Goal: Task Accomplishment & Management: Use online tool/utility

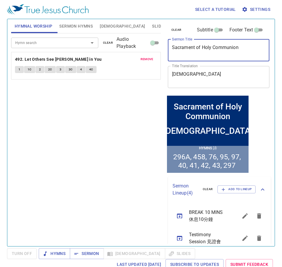
drag, startPoint x: 243, startPoint y: 45, endPoint x: 144, endPoint y: 47, distance: 99.2
click at [146, 49] on div "Hymnal Worship Sermon Hymns Bible Slides Hymn search Hymn search clear Audio Pl…" at bounding box center [141, 130] width 265 height 227
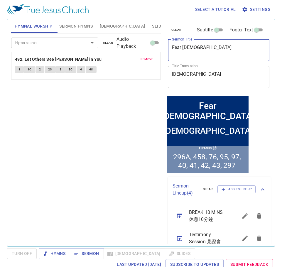
type textarea "Fear [DEMOGRAPHIC_DATA]"
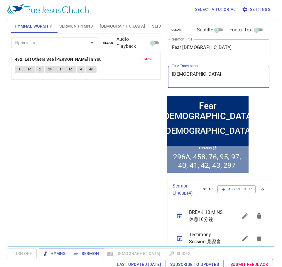
click at [197, 76] on textarea "聖餐禮" at bounding box center [219, 76] width 94 height 11
type textarea "聖"
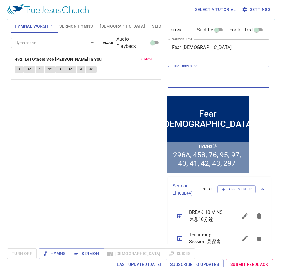
paste textarea "敬 畏 神"
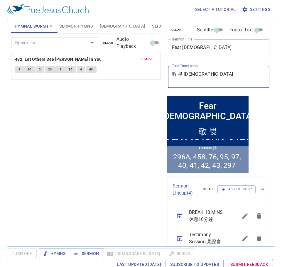
click at [185, 72] on textarea "敬 畏 神" at bounding box center [219, 76] width 94 height 11
type textarea "敬畏[DEMOGRAPHIC_DATA]"
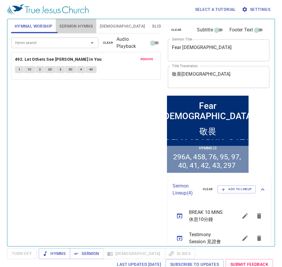
click at [70, 25] on span "Sermon Hymns" at bounding box center [75, 26] width 33 height 7
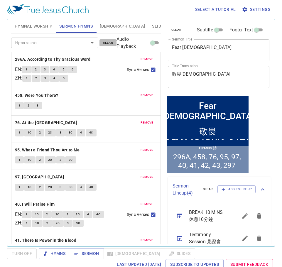
click at [105, 45] on span "clear" at bounding box center [108, 42] width 10 height 5
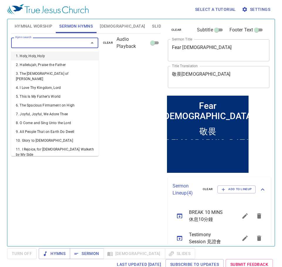
click at [78, 45] on input "Hymn search" at bounding box center [46, 42] width 66 height 7
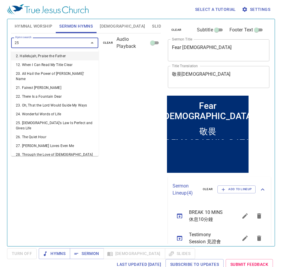
type input "256"
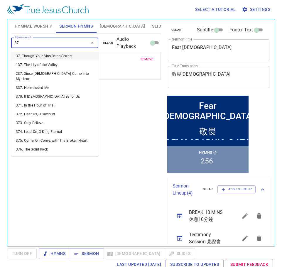
type input "373"
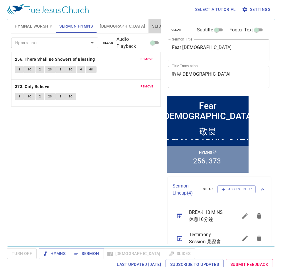
click at [152, 26] on span "Slides" at bounding box center [159, 26] width 14 height 7
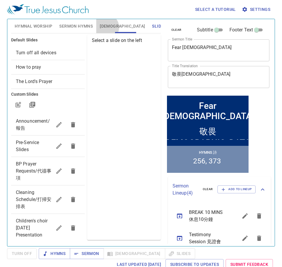
click at [106, 27] on span "[DEMOGRAPHIC_DATA]" at bounding box center [122, 26] width 45 height 7
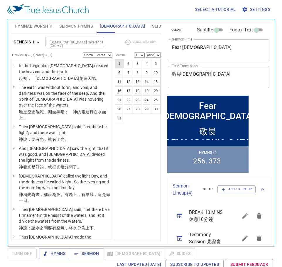
click at [118, 62] on button "1" at bounding box center [119, 63] width 9 height 9
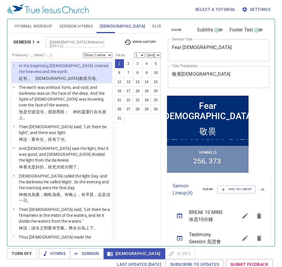
click at [152, 27] on span "Slides" at bounding box center [159, 26] width 14 height 7
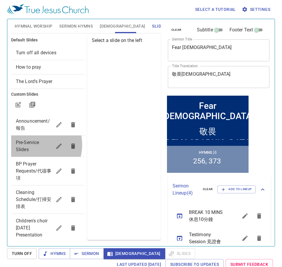
click at [31, 145] on span "Pre-Service Slides" at bounding box center [27, 146] width 23 height 13
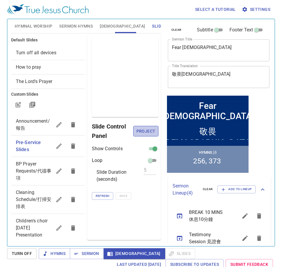
click at [152, 132] on span "Project" at bounding box center [146, 131] width 16 height 7
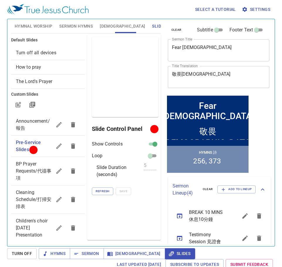
click at [70, 24] on span "Sermon Hymns" at bounding box center [75, 26] width 33 height 7
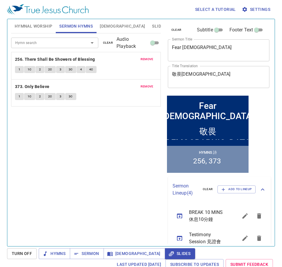
click at [16, 23] on span "Hymnal Worship" at bounding box center [34, 26] width 38 height 7
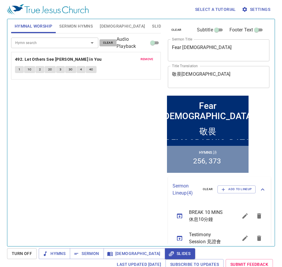
click at [107, 41] on span "clear" at bounding box center [108, 42] width 10 height 5
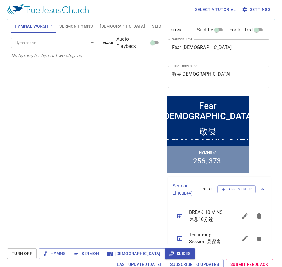
click at [65, 43] on input "Hymn search" at bounding box center [46, 42] width 66 height 7
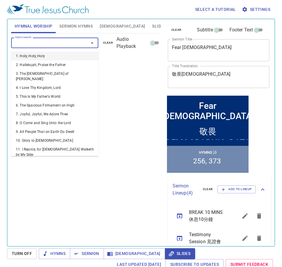
type input "1"
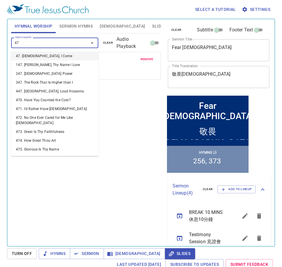
type input "473"
type input "474"
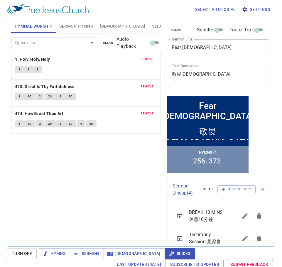
click at [253, 7] on span "Settings" at bounding box center [256, 9] width 27 height 7
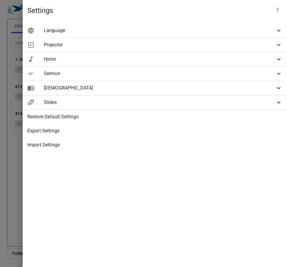
click at [201, 74] on span "Sermon" at bounding box center [159, 73] width 231 height 7
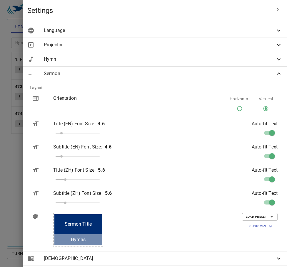
click at [235, 108] on input "Horizontal" at bounding box center [239, 109] width 11 height 11
radio input "true"
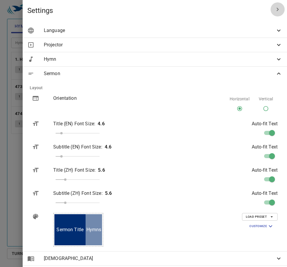
click at [276, 11] on icon "button" at bounding box center [277, 10] width 2 height 4
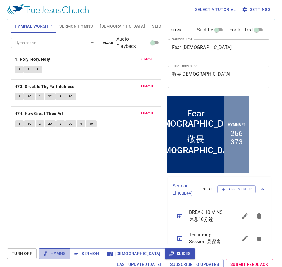
click at [55, 252] on span "Hymns" at bounding box center [54, 253] width 22 height 7
click at [27, 58] on b "1. Holy, Holy, Holy" at bounding box center [32, 59] width 35 height 7
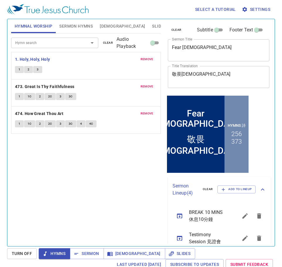
click at [17, 68] on button "1" at bounding box center [19, 69] width 9 height 7
click at [28, 68] on span "2" at bounding box center [29, 69] width 2 height 5
click at [39, 68] on button "3" at bounding box center [37, 69] width 9 height 7
click at [66, 85] on b "473. Great Is Thy Faithfulness" at bounding box center [45, 86] width 60 height 7
click at [17, 97] on button "1" at bounding box center [19, 96] width 9 height 7
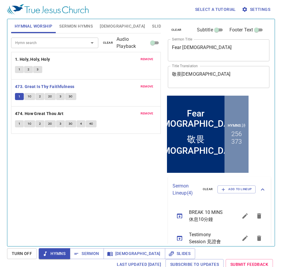
click at [29, 95] on span "1C" at bounding box center [30, 96] width 4 height 5
click at [41, 95] on button "2" at bounding box center [40, 96] width 9 height 7
click at [49, 95] on span "2C" at bounding box center [50, 96] width 4 height 5
click at [61, 94] on button "3" at bounding box center [60, 96] width 9 height 7
click at [69, 94] on span "3C" at bounding box center [71, 96] width 4 height 5
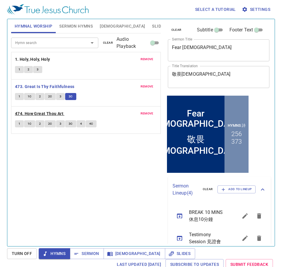
click at [43, 110] on b "474. How Great Thou Art" at bounding box center [39, 113] width 48 height 7
click at [18, 123] on span "1" at bounding box center [19, 123] width 2 height 5
click at [29, 124] on span "1C" at bounding box center [30, 123] width 4 height 5
click at [39, 122] on span "2" at bounding box center [40, 123] width 2 height 5
click at [50, 124] on span "2C" at bounding box center [50, 123] width 4 height 5
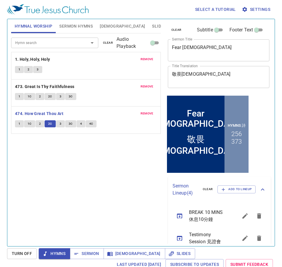
click at [59, 122] on button "3" at bounding box center [60, 123] width 9 height 7
click at [70, 122] on span "3C" at bounding box center [71, 123] width 4 height 5
click at [79, 122] on button "4" at bounding box center [81, 123] width 9 height 7
click at [92, 123] on span "4C" at bounding box center [91, 123] width 4 height 5
click at [88, 253] on span "Sermon" at bounding box center [87, 253] width 24 height 7
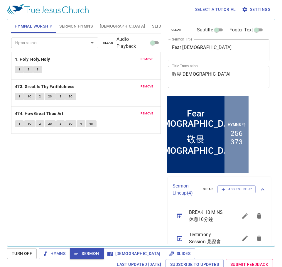
click at [75, 26] on span "Sermon Hymns" at bounding box center [75, 26] width 33 height 7
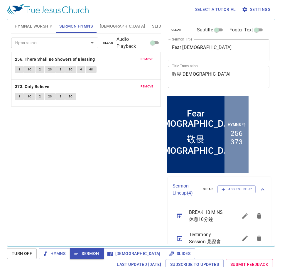
click at [45, 58] on b "256. There Shall Be Showers of Blessing" at bounding box center [55, 59] width 80 height 7
click at [20, 68] on button "1" at bounding box center [19, 69] width 9 height 7
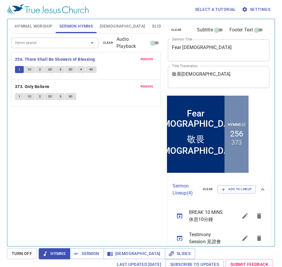
click at [27, 68] on button "1C" at bounding box center [29, 69] width 11 height 7
click at [39, 69] on span "2" at bounding box center [40, 69] width 2 height 5
click at [50, 70] on span "2C" at bounding box center [50, 69] width 4 height 5
click at [60, 70] on span "3" at bounding box center [61, 69] width 2 height 5
click at [68, 68] on button "3C" at bounding box center [70, 69] width 11 height 7
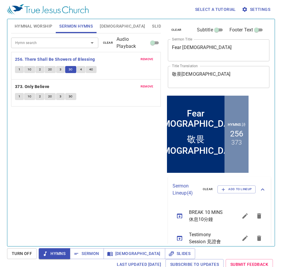
click at [79, 68] on button "4" at bounding box center [81, 69] width 9 height 7
click at [91, 68] on span "4C" at bounding box center [91, 69] width 4 height 5
click at [91, 250] on span "Sermon" at bounding box center [87, 253] width 24 height 7
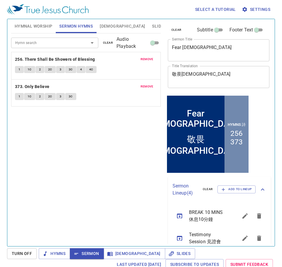
click at [152, 27] on span "Slides" at bounding box center [159, 26] width 14 height 7
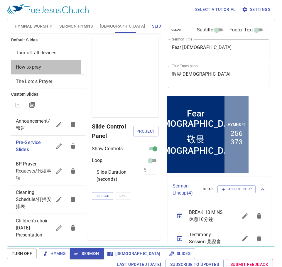
click at [28, 68] on span "How to pray" at bounding box center [29, 67] width 26 height 6
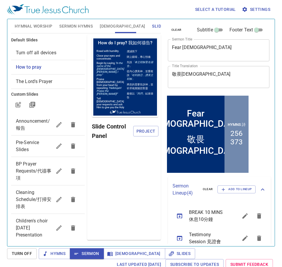
drag, startPoint x: 138, startPoint y: 129, endPoint x: 133, endPoint y: 128, distance: 5.2
click at [133, 128] on div "Slide Control Panel Project" at bounding box center [125, 131] width 67 height 19
click at [135, 128] on button "Project" at bounding box center [145, 131] width 25 height 11
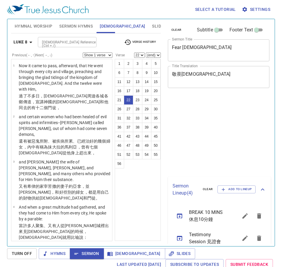
select select "22"
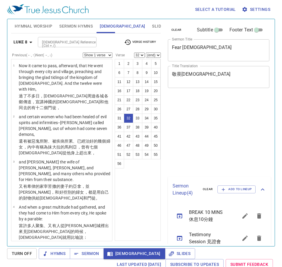
select select "32"
select select "35"
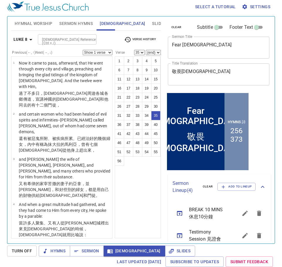
scroll to position [1186, 0]
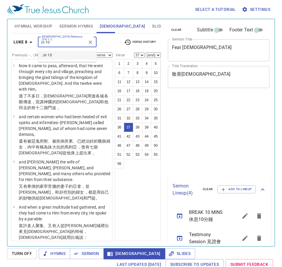
select select "37"
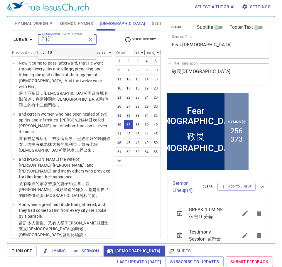
scroll to position [1271, 0]
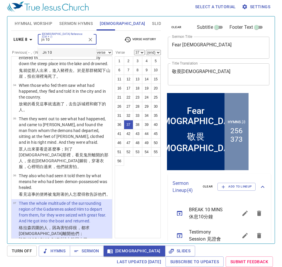
type input "jn 10"
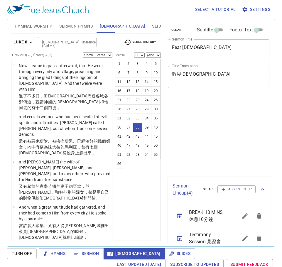
select select "38"
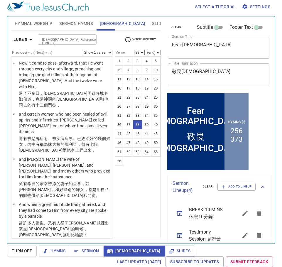
scroll to position [1343, 0]
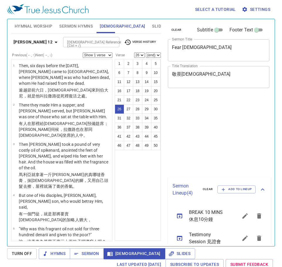
select select "26"
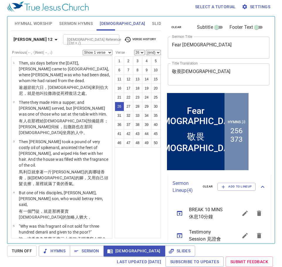
scroll to position [757, 0]
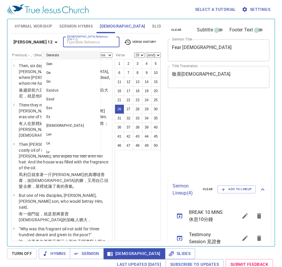
select select "26"
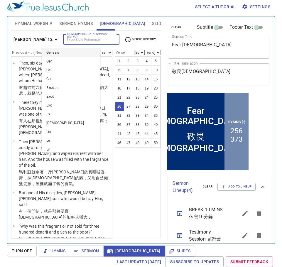
scroll to position [757, 0]
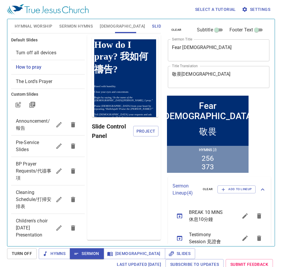
scroll to position [3, 0]
